Goal: Find specific page/section: Find specific page/section

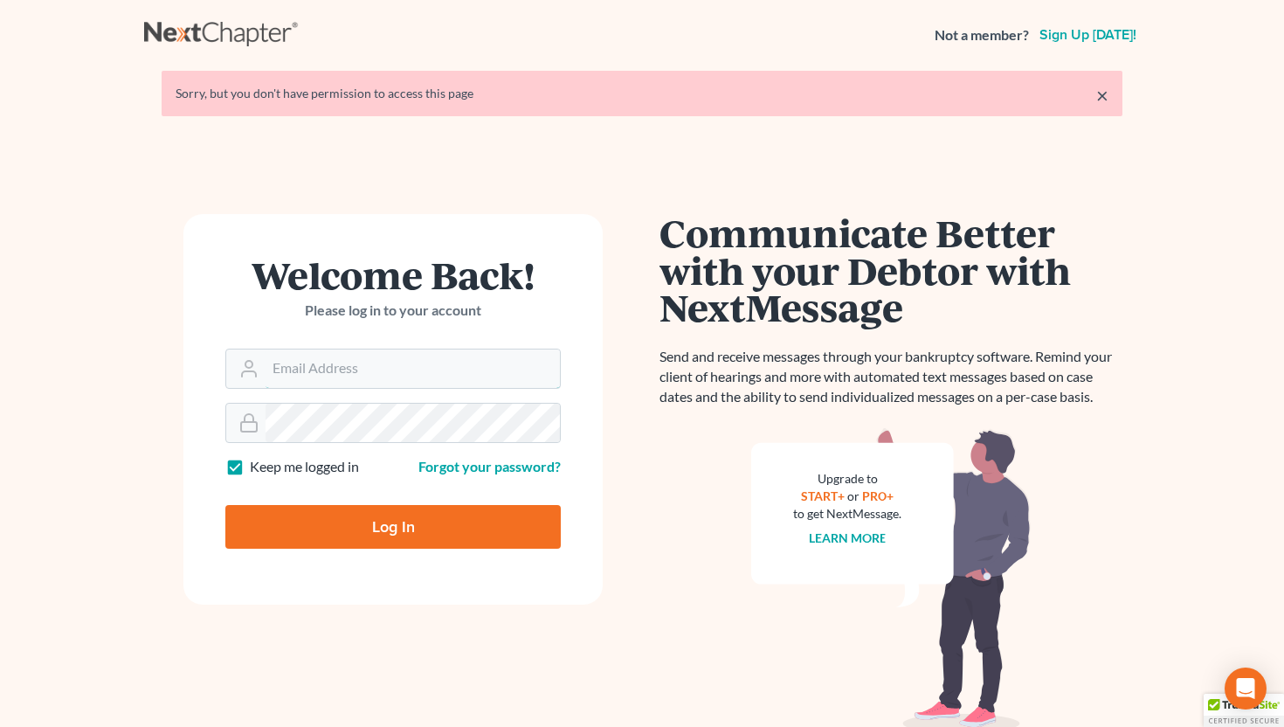
type input "[EMAIL_ADDRESS][DOMAIN_NAME]"
click at [399, 537] on input "Log In" at bounding box center [392, 527] width 335 height 44
type input "Thinking..."
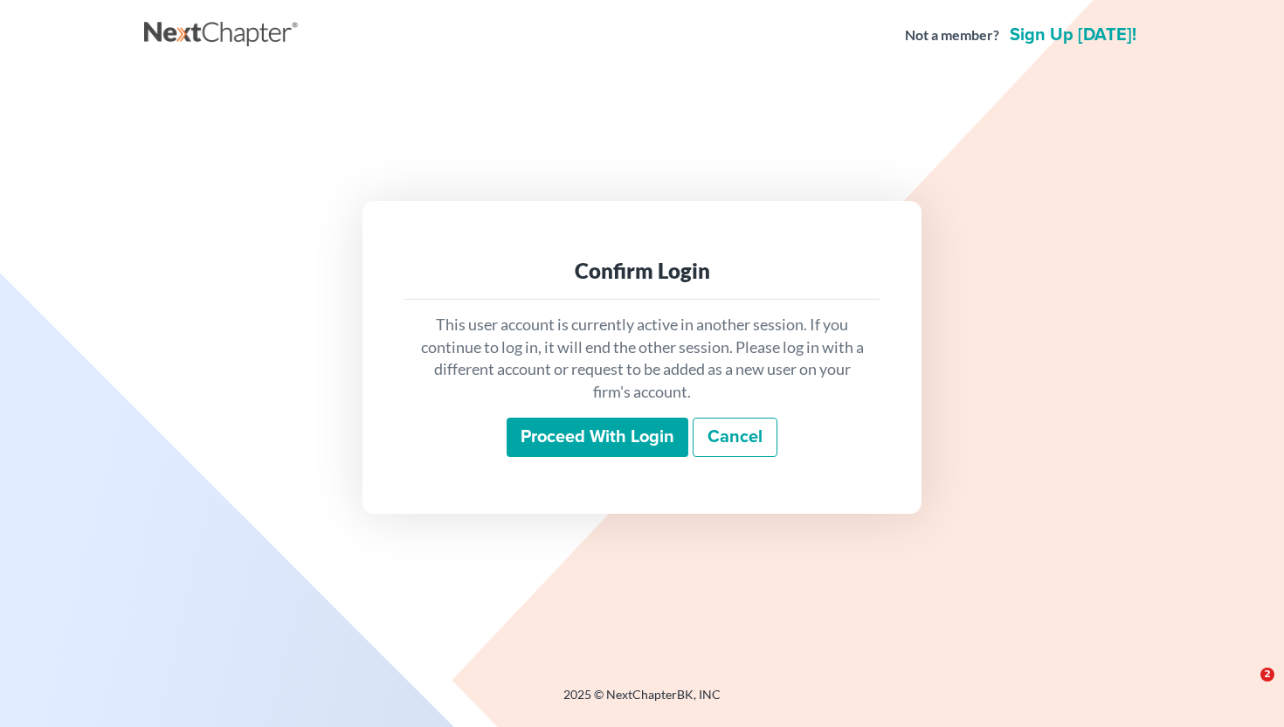
click at [601, 448] on input "Proceed with login" at bounding box center [598, 438] width 182 height 40
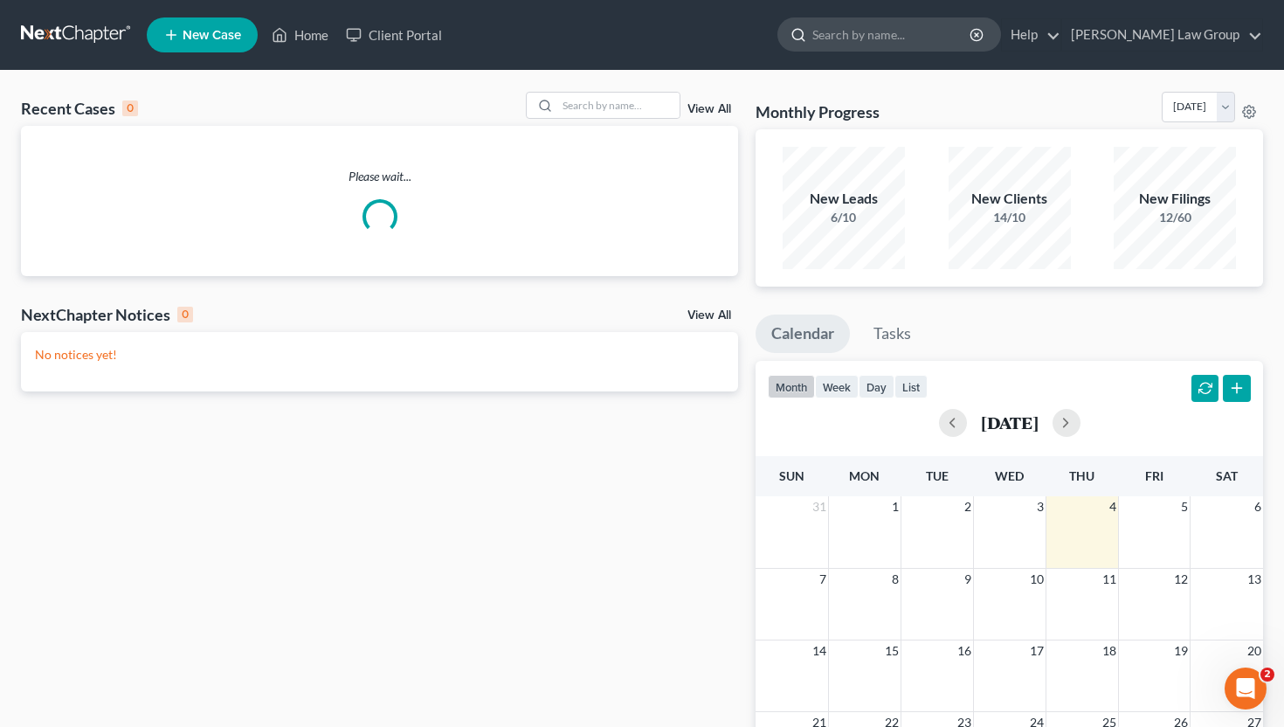
click at [921, 31] on input "search" at bounding box center [892, 34] width 160 height 32
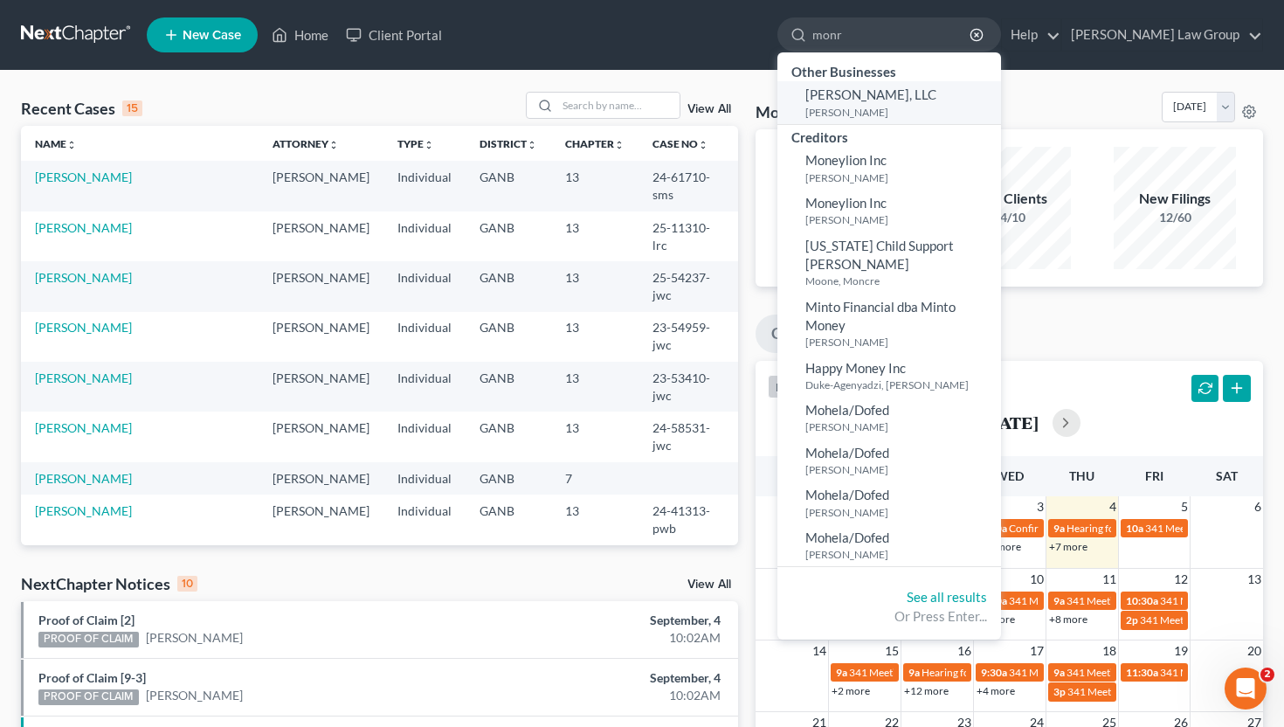
type input "monr"
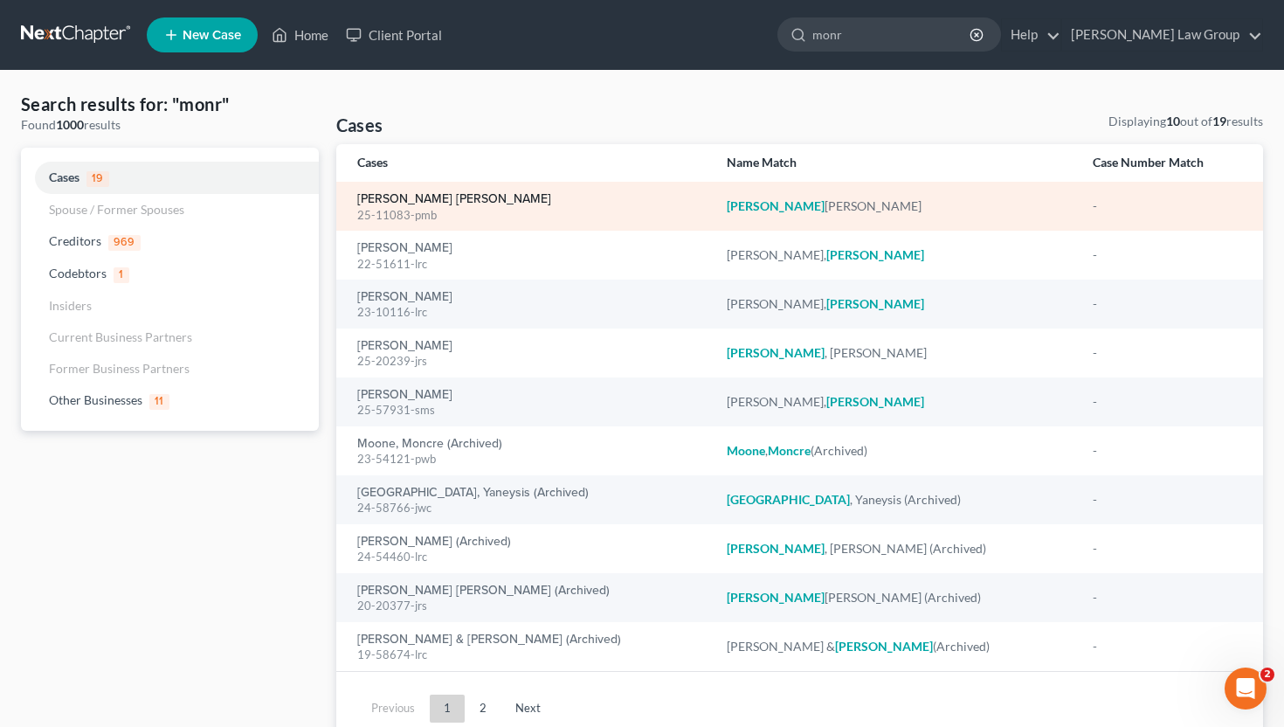
click at [452, 195] on link "[PERSON_NAME] [PERSON_NAME]" at bounding box center [454, 199] width 194 height 12
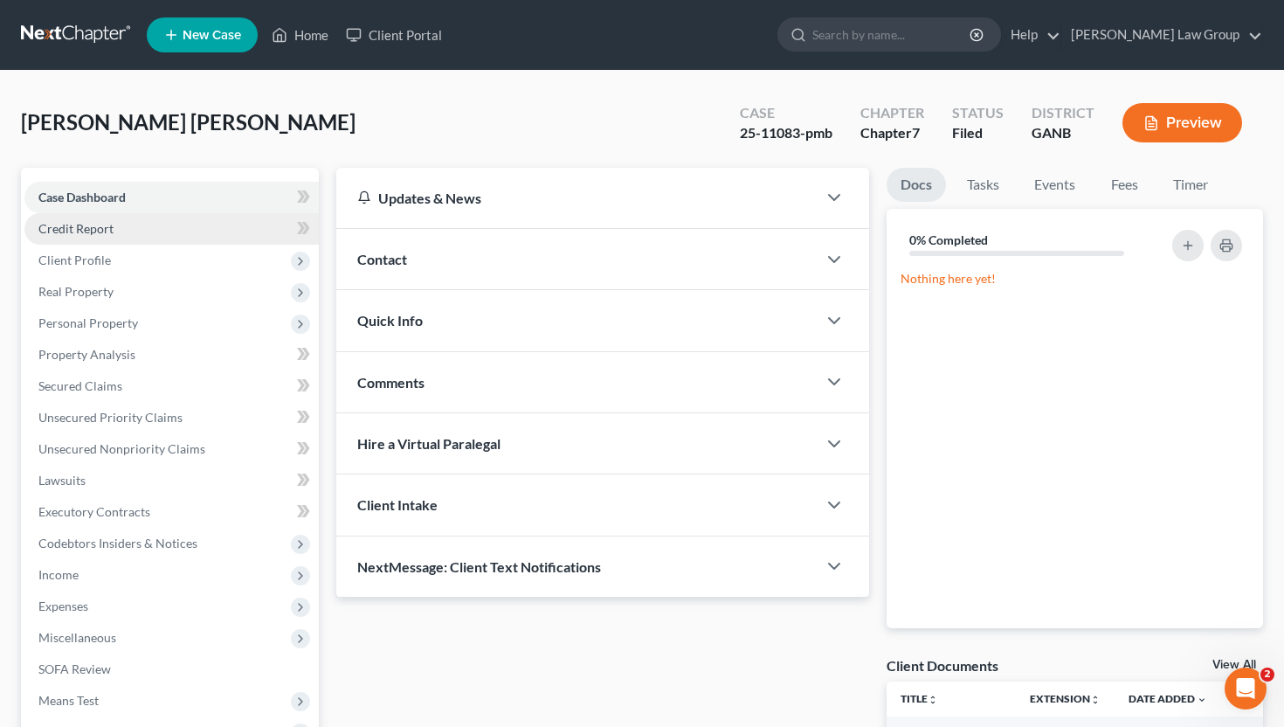
click at [149, 227] on link "Credit Report" at bounding box center [171, 228] width 294 height 31
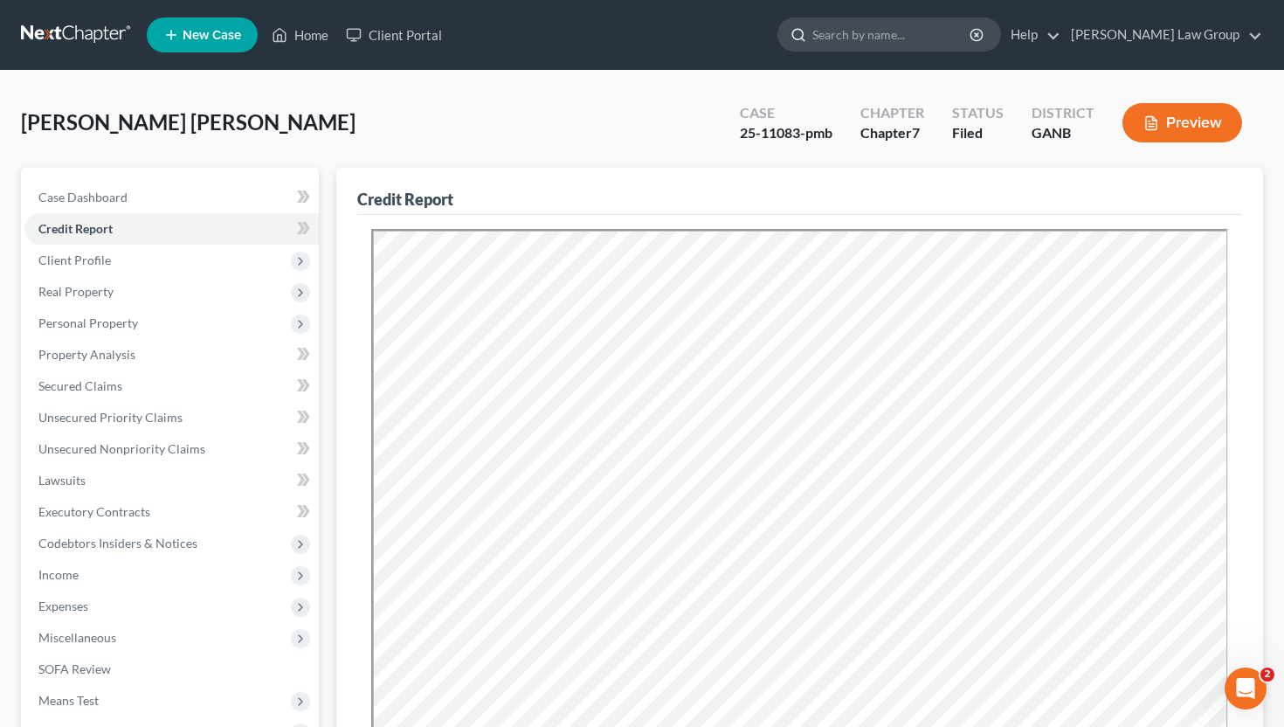
click at [947, 43] on input "search" at bounding box center [892, 34] width 160 height 32
type input "hill"
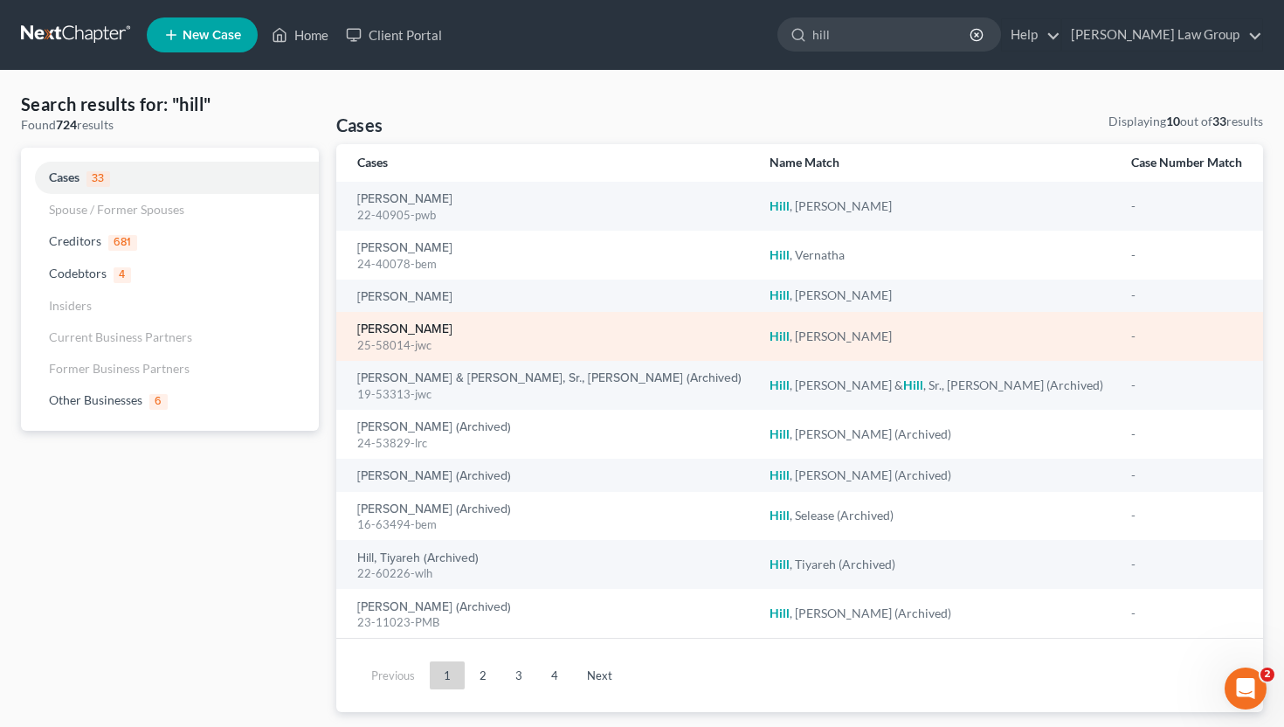
click at [395, 329] on link "[PERSON_NAME]" at bounding box center [404, 329] width 95 height 12
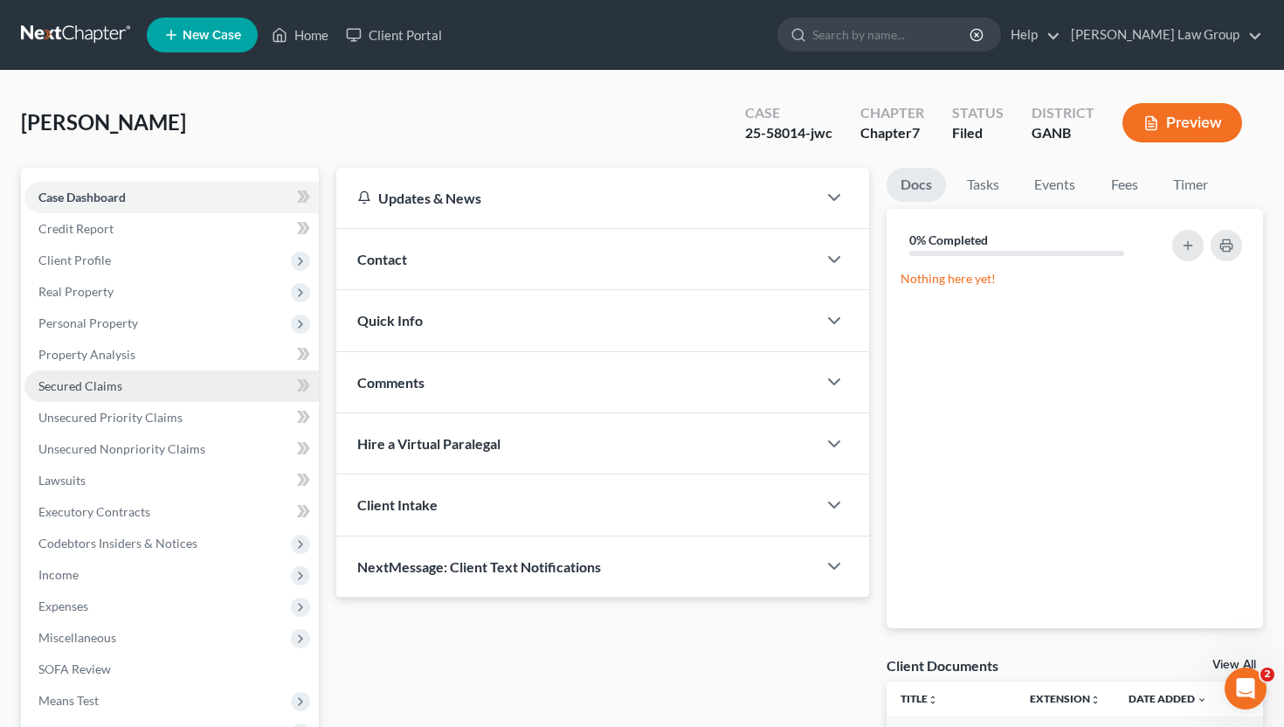
click at [96, 390] on span "Secured Claims" at bounding box center [80, 385] width 84 height 15
